Goal: Navigation & Orientation: Find specific page/section

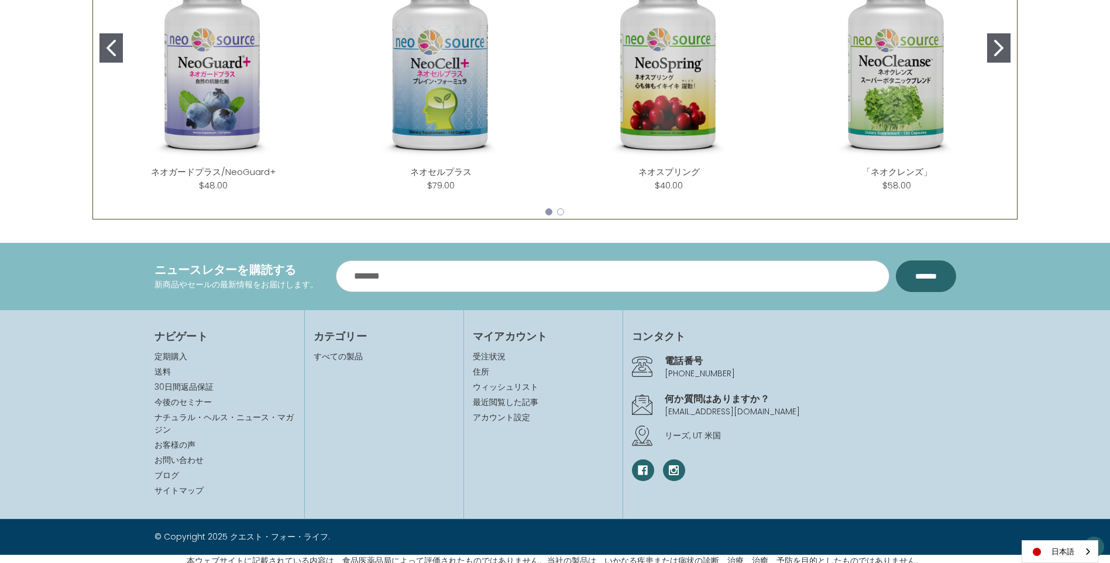
scroll to position [635, 0]
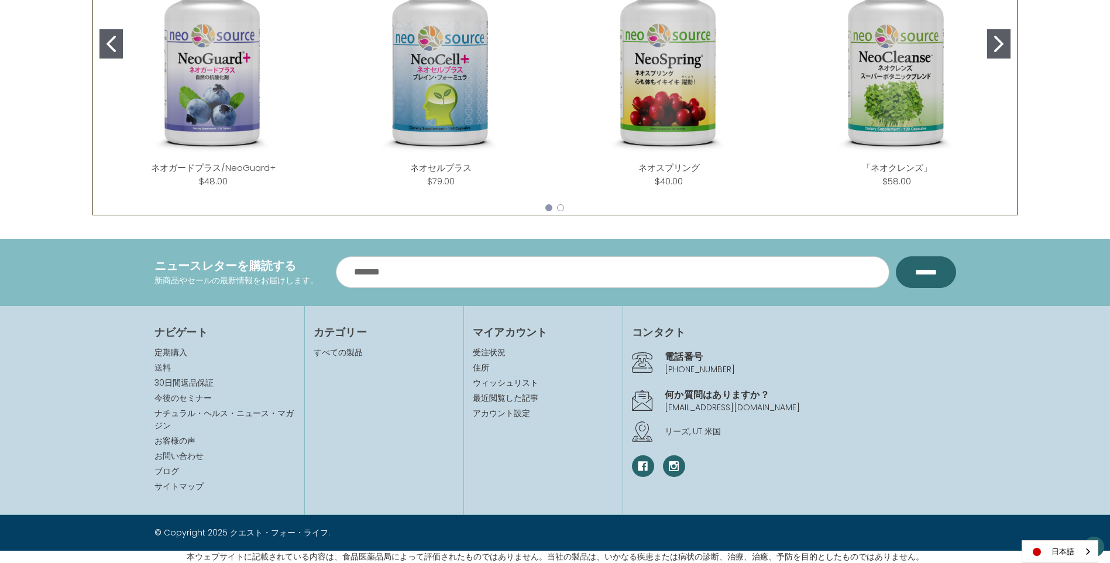
click at [165, 367] on link "送料" at bounding box center [162, 368] width 16 height 12
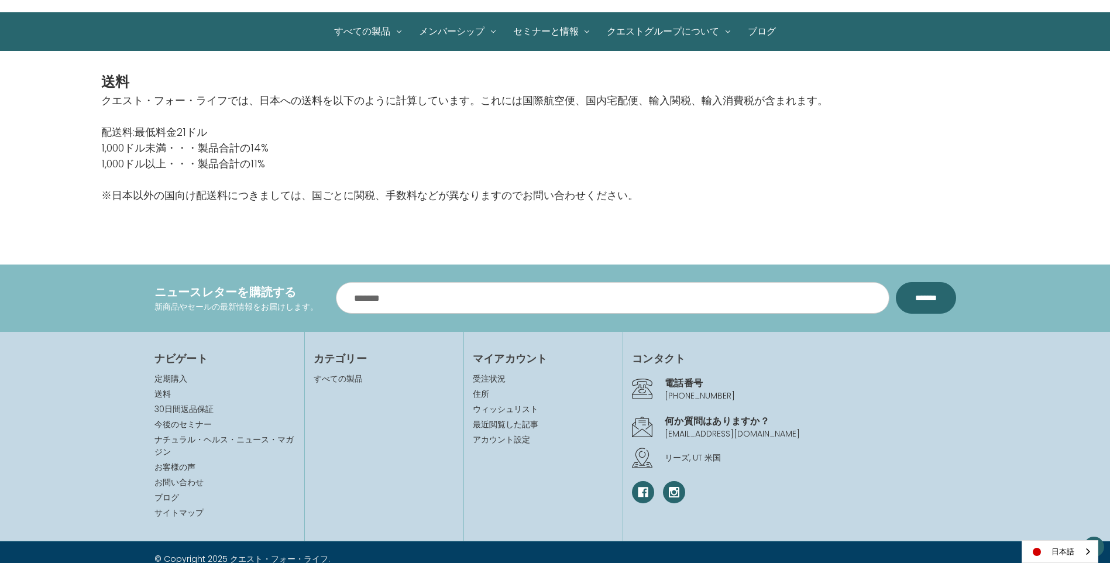
scroll to position [114, 0]
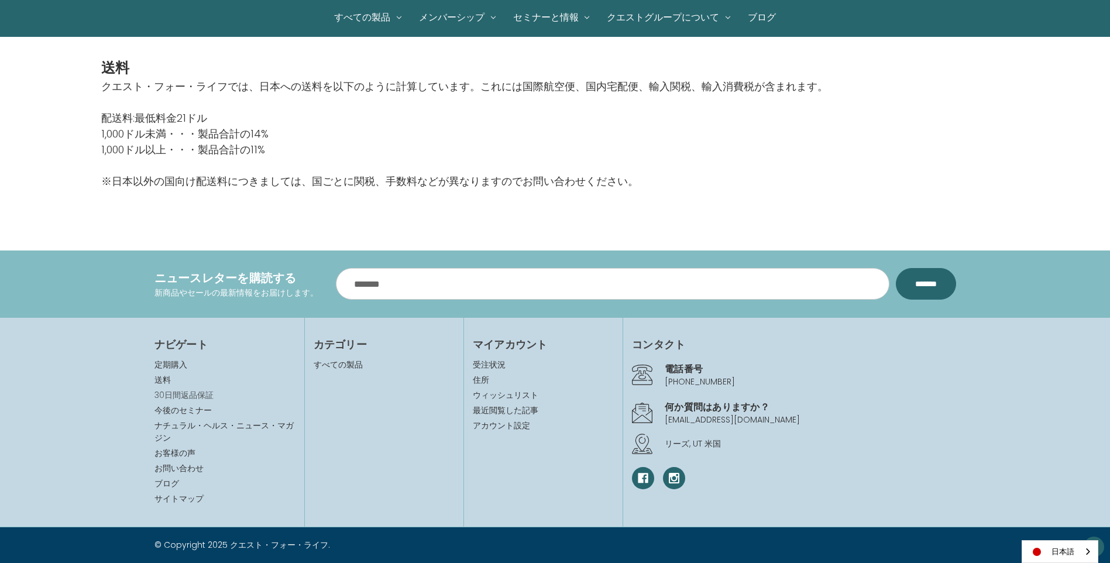
click at [206, 399] on link "30日間返品保証" at bounding box center [183, 395] width 59 height 12
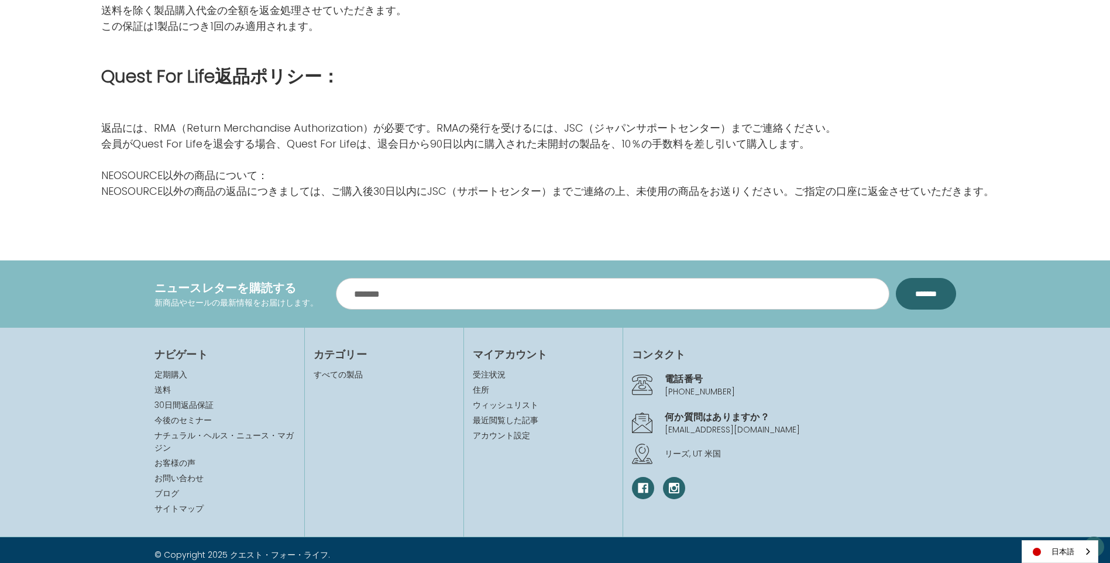
scroll to position [380, 0]
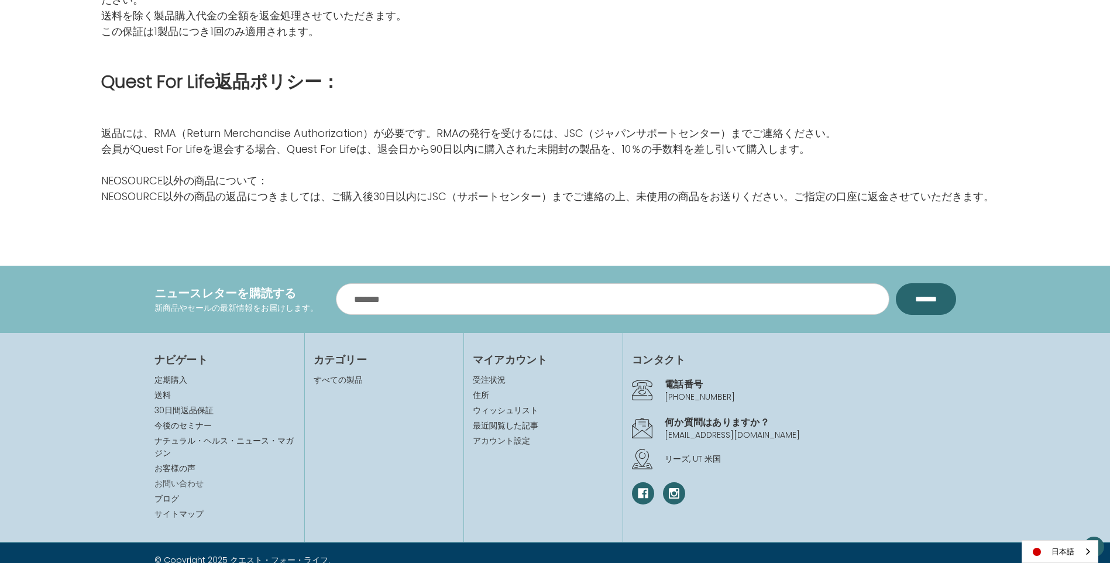
click at [188, 480] on link "お問い合わせ" at bounding box center [178, 483] width 49 height 12
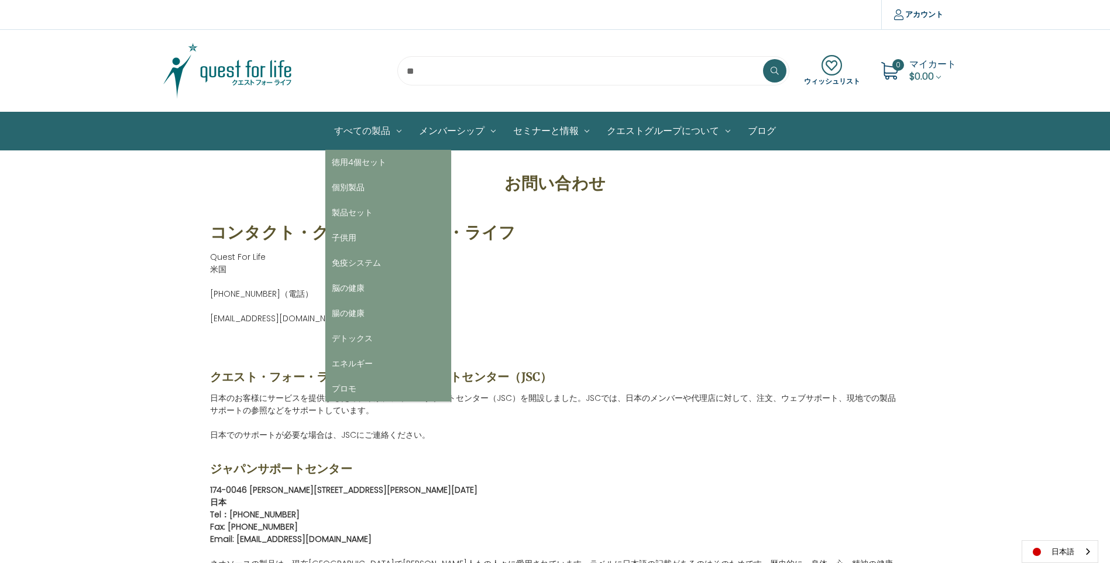
click at [350, 127] on link "すべての製品" at bounding box center [367, 130] width 85 height 37
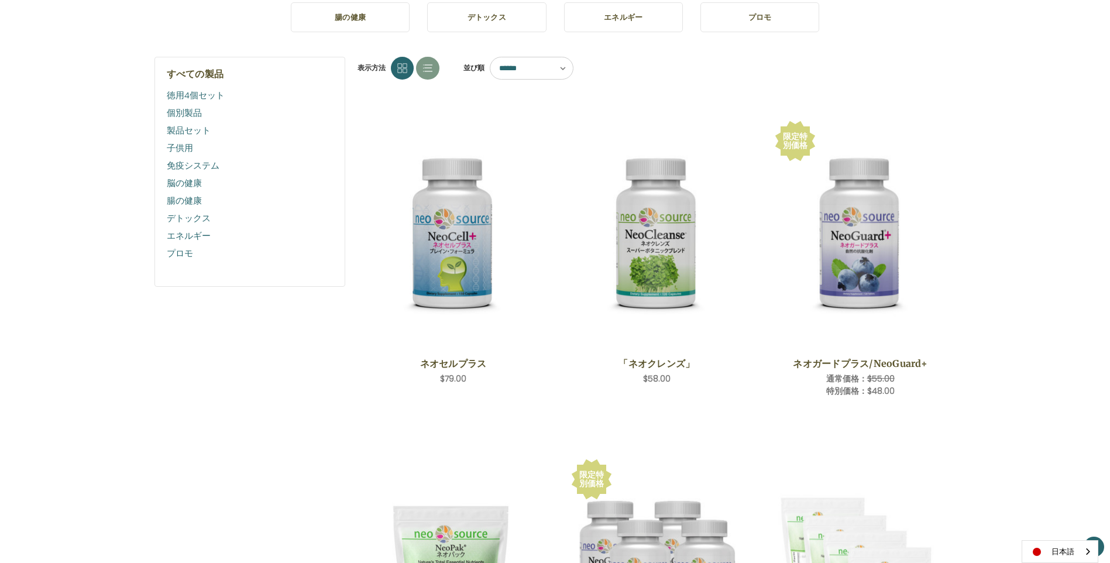
scroll to position [238, 0]
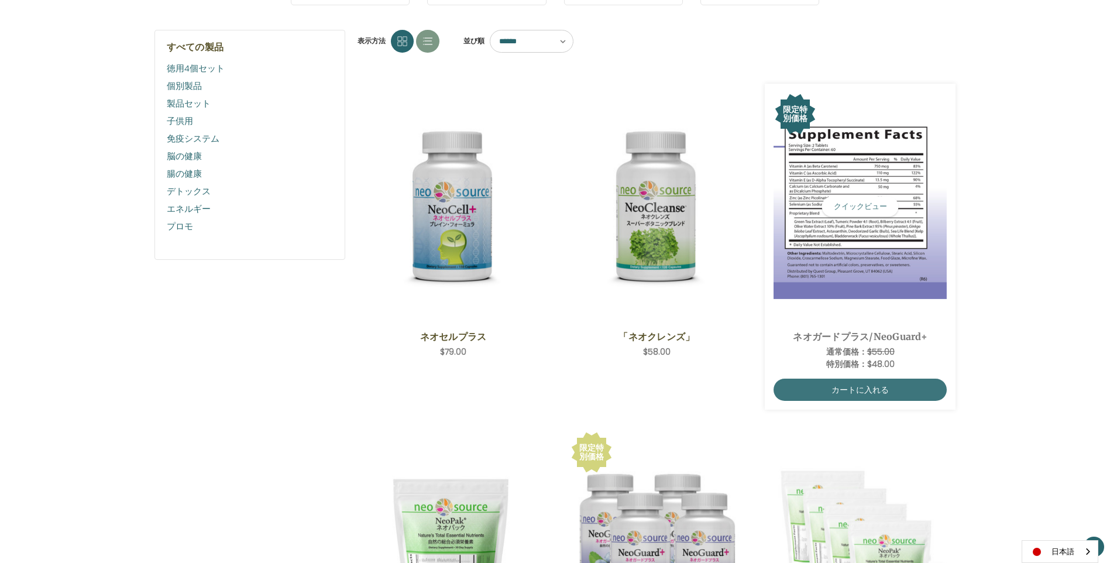
click at [839, 280] on img "NeoGuard Plus,Was:$55.00,\aNow:$48.00\a" at bounding box center [860, 206] width 174 height 185
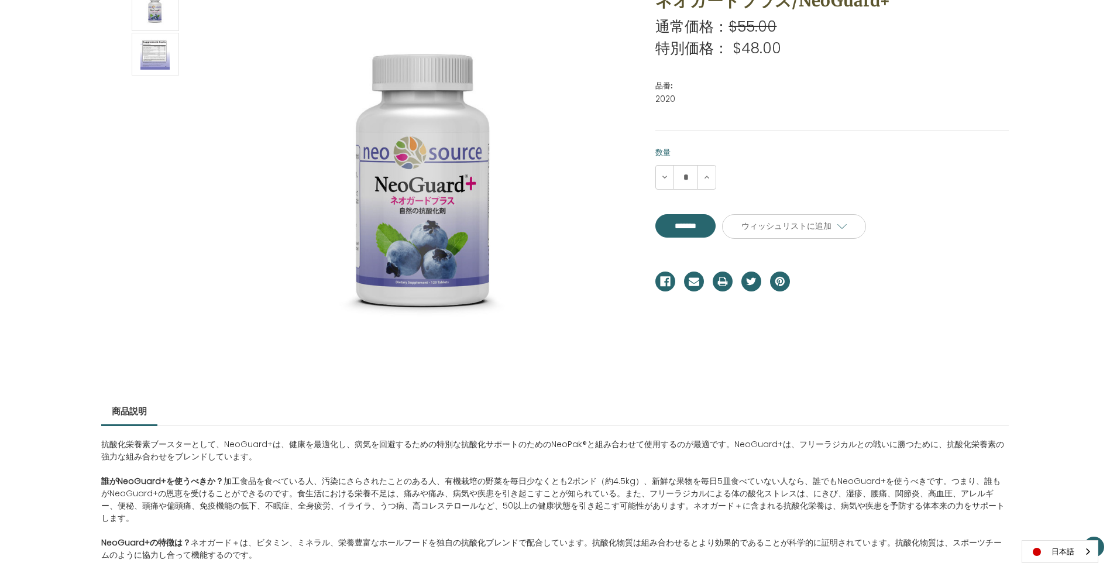
scroll to position [128, 0]
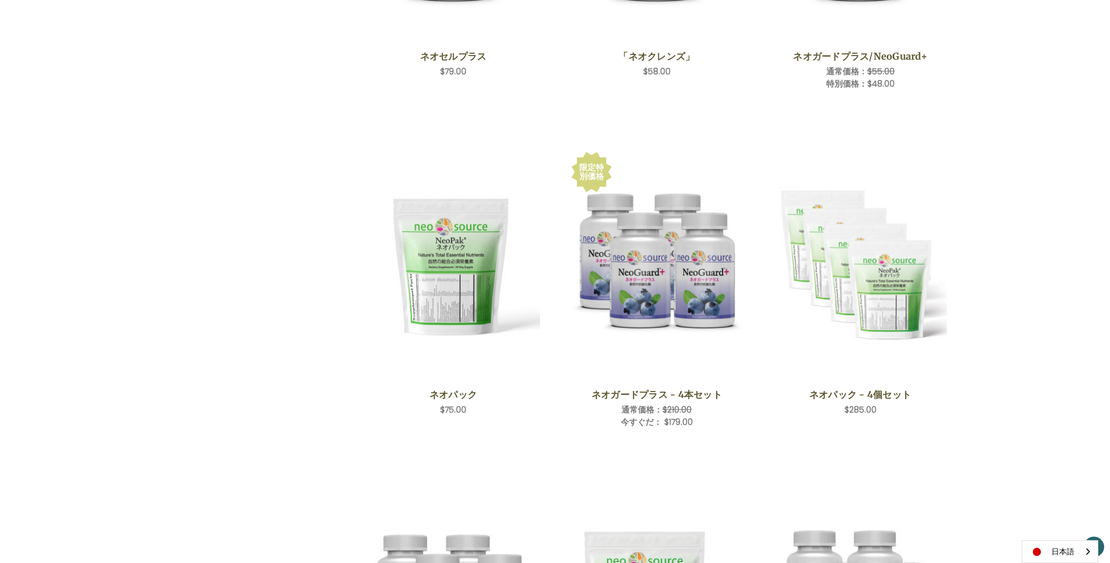
scroll to position [524, 0]
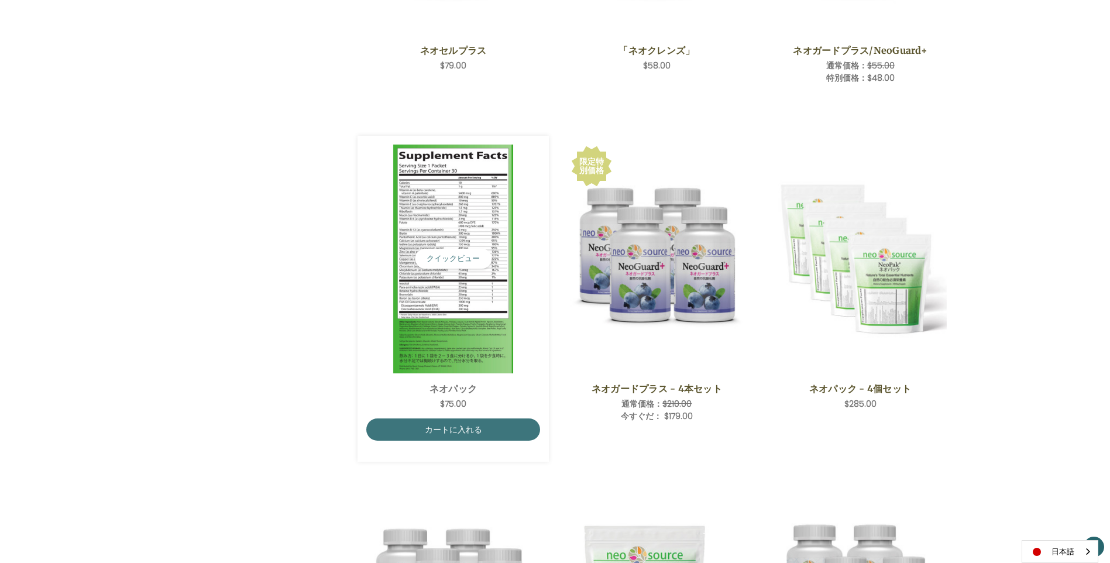
click at [484, 216] on img "NeoPak,$75.00\a" at bounding box center [453, 259] width 174 height 229
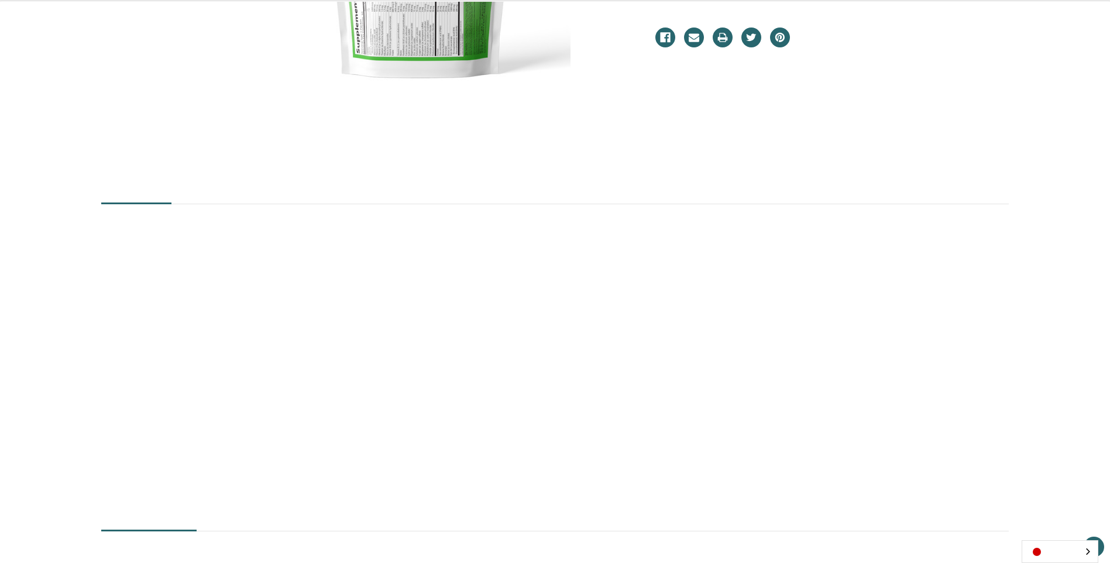
scroll to position [408, 0]
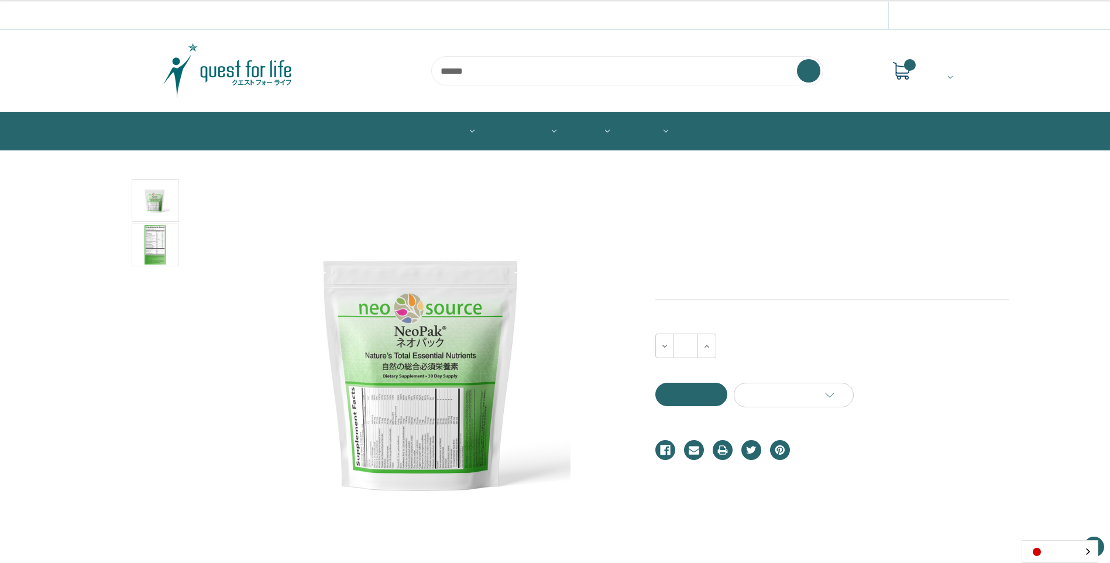
scroll to position [408, 0]
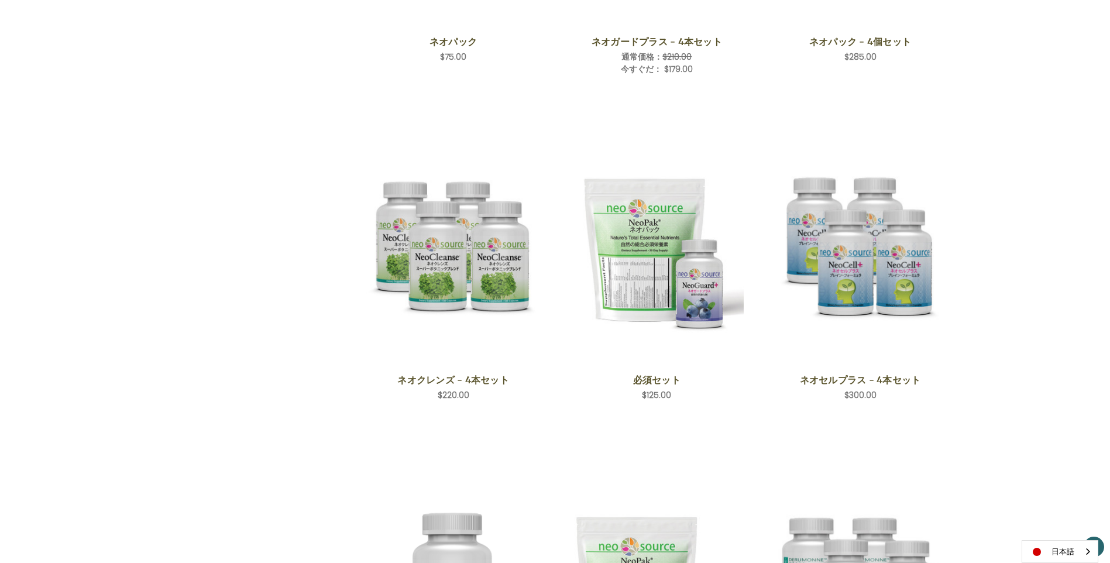
scroll to position [901, 0]
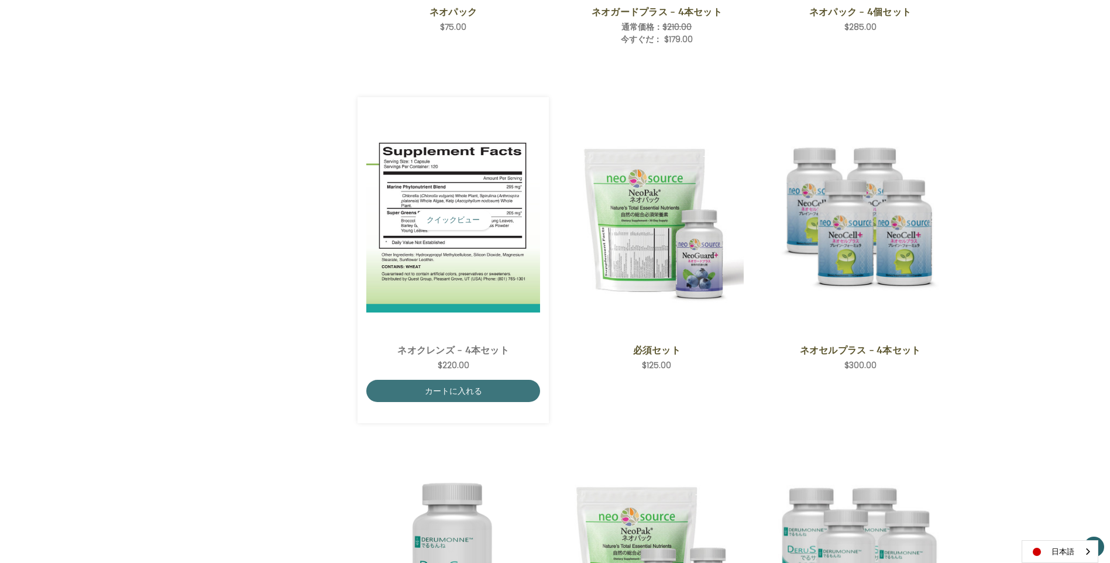
click at [456, 271] on img "NeoCleanse - 4 Save Set,$220.00\a" at bounding box center [453, 220] width 174 height 185
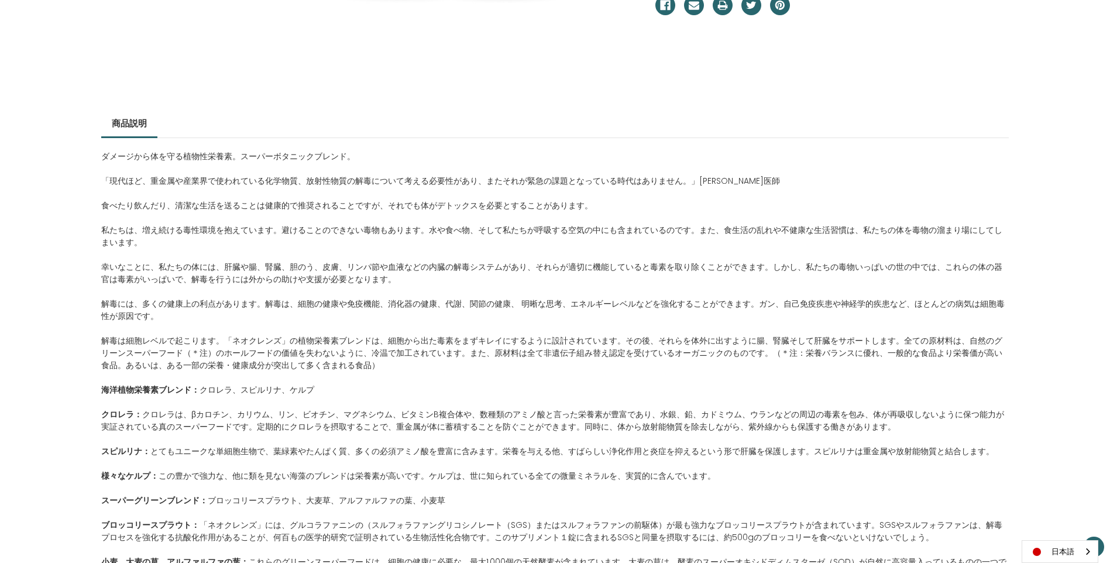
scroll to position [483, 0]
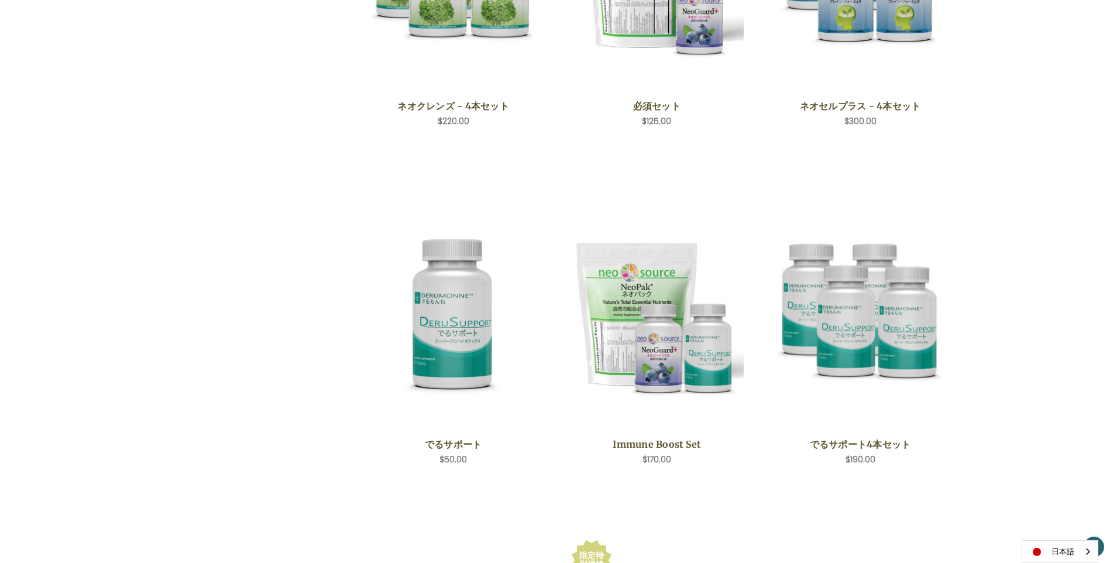
scroll to position [1326, 0]
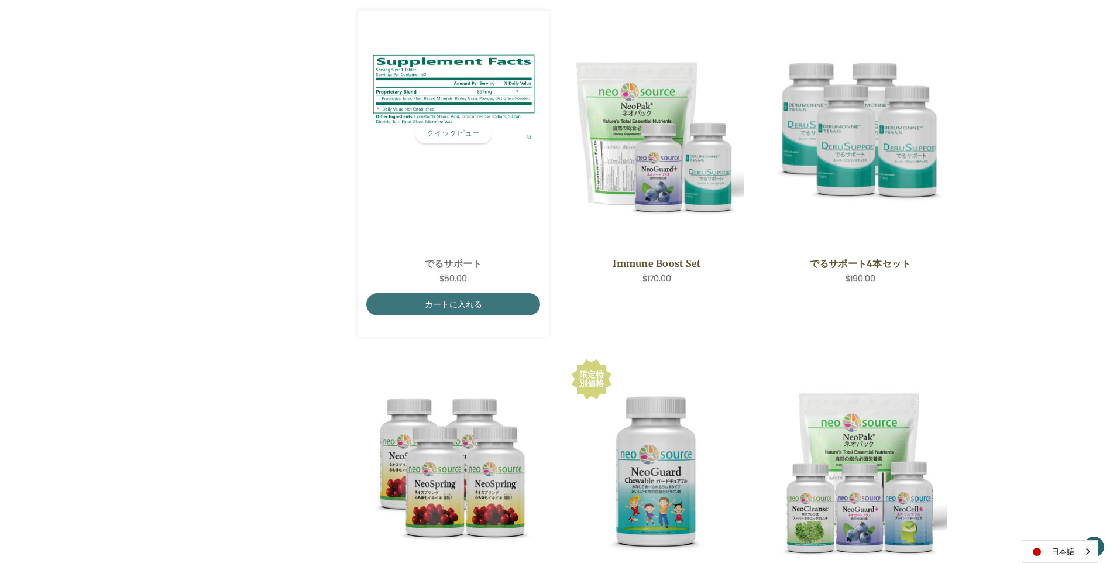
click at [439, 218] on img "DeruSupport,$50.00\a" at bounding box center [453, 133] width 174 height 185
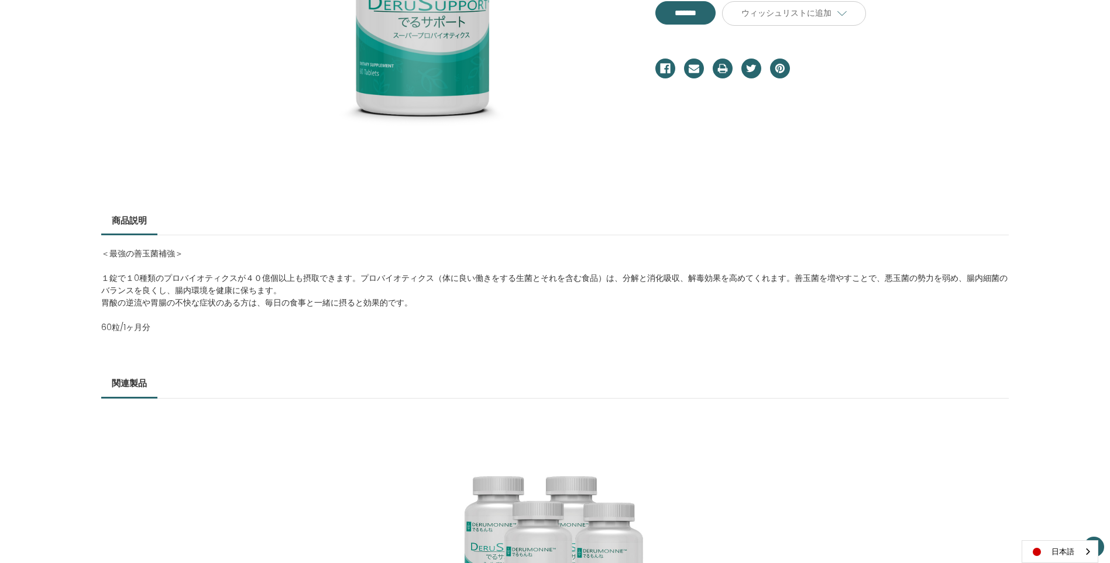
scroll to position [383, 0]
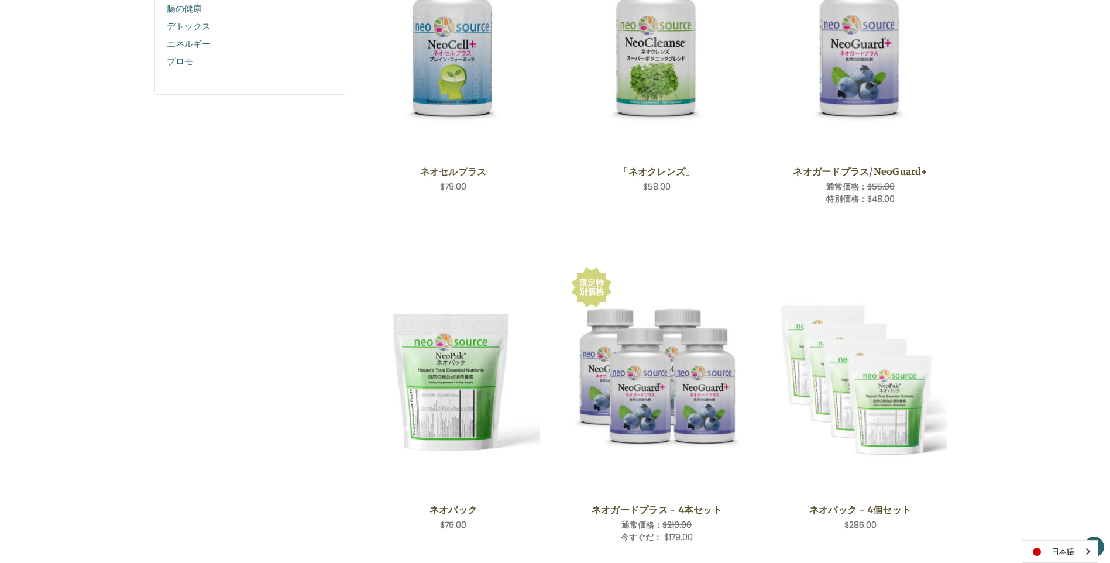
scroll to position [431, 0]
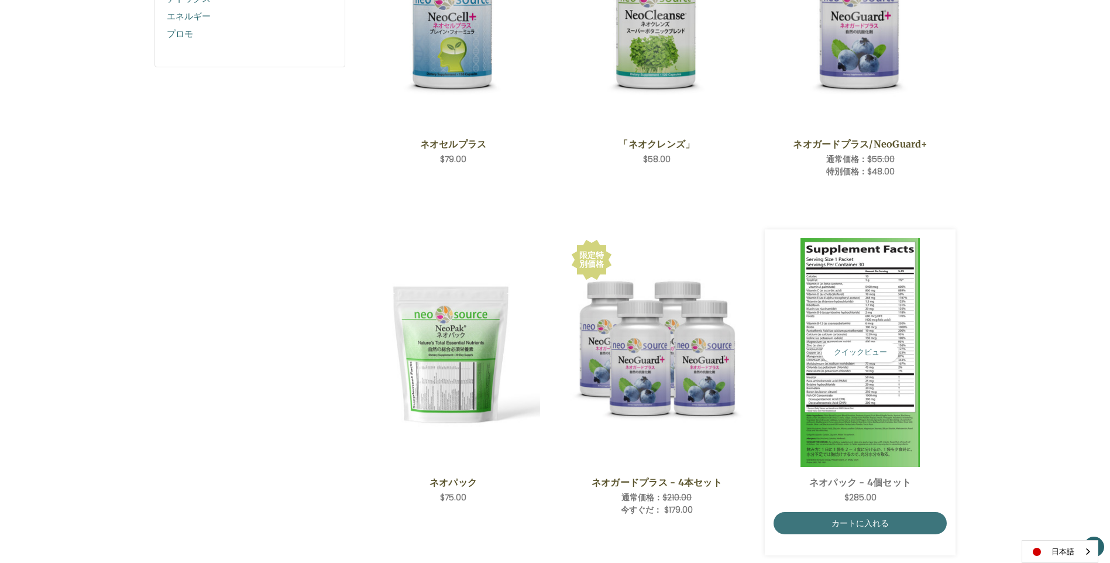
click at [836, 398] on img "NeoPak - 4 Save Set,$285.00\a" at bounding box center [860, 352] width 174 height 229
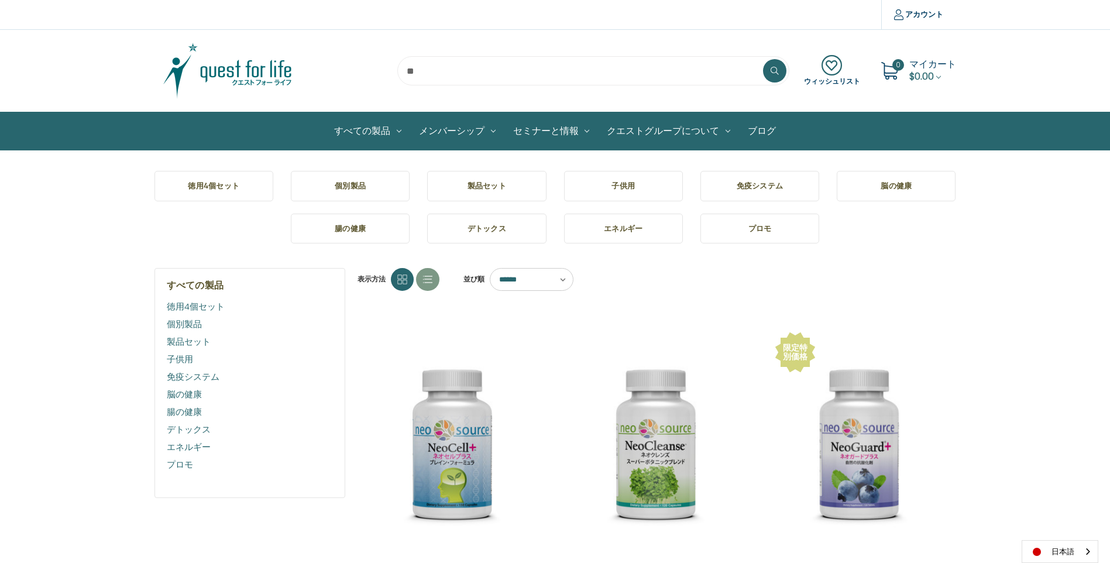
click at [175, 465] on link "プロモ" at bounding box center [250, 465] width 167 height 18
click at [187, 432] on link "デトックス" at bounding box center [250, 430] width 167 height 18
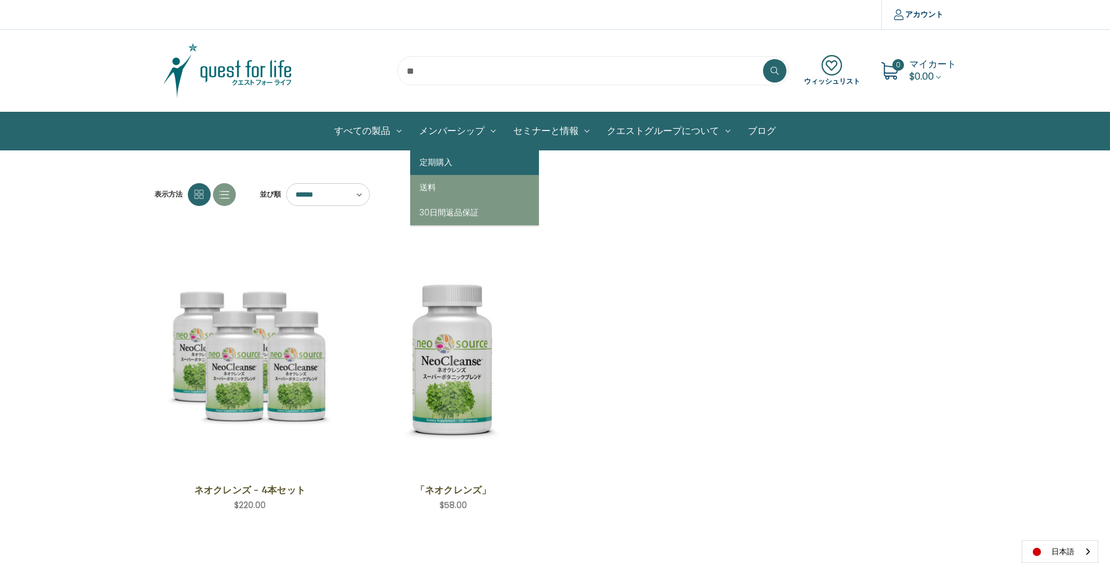
click at [438, 162] on link "定期購入" at bounding box center [474, 162] width 129 height 25
